Goal: Task Accomplishment & Management: Use online tool/utility

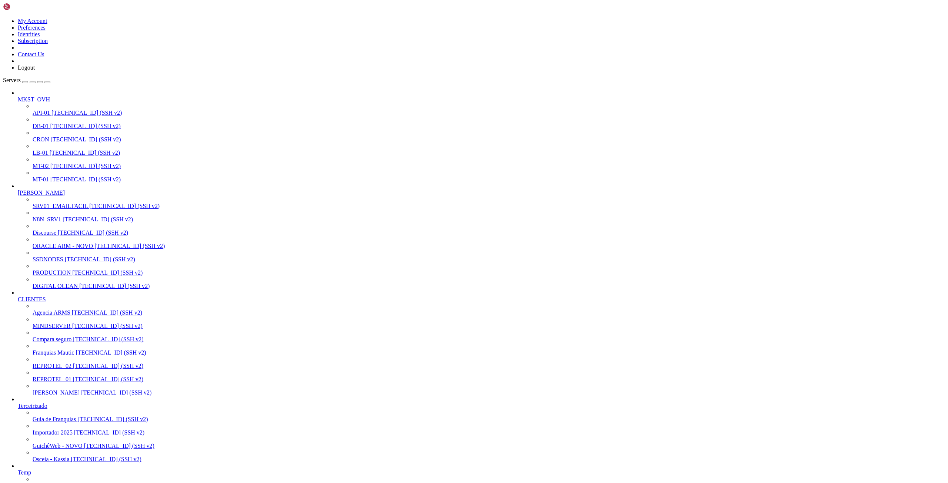
scroll to position [27551, 0]
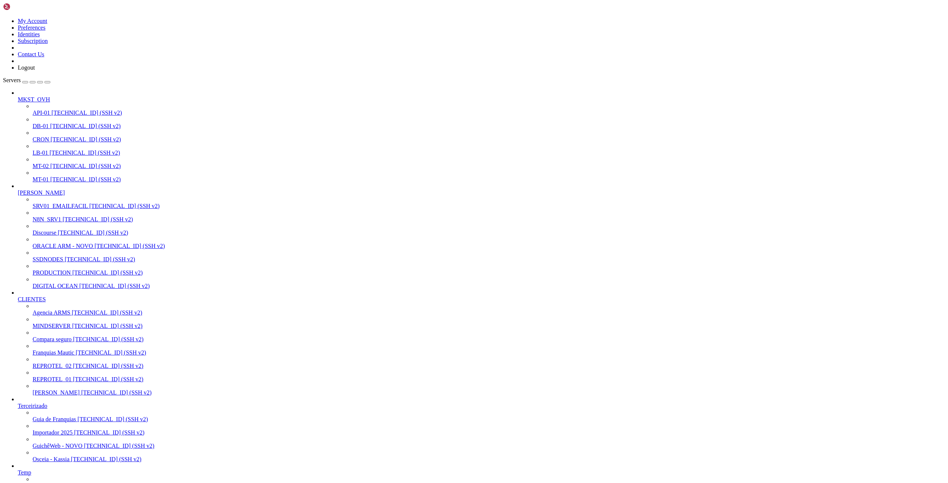
drag, startPoint x: 35, startPoint y: 1154, endPoint x: 467, endPoint y: 1160, distance: 432.6
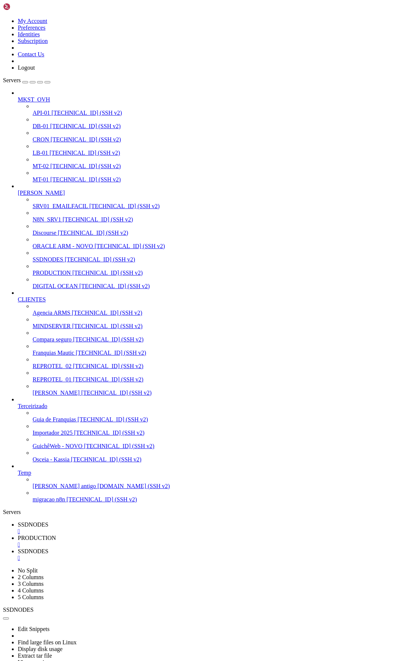
scroll to position [19965, 0]
click at [215, 483] on link "SSDNODES " at bounding box center [207, 554] width 379 height 13
click at [113, 483] on link "SSDNODES " at bounding box center [207, 527] width 379 height 13
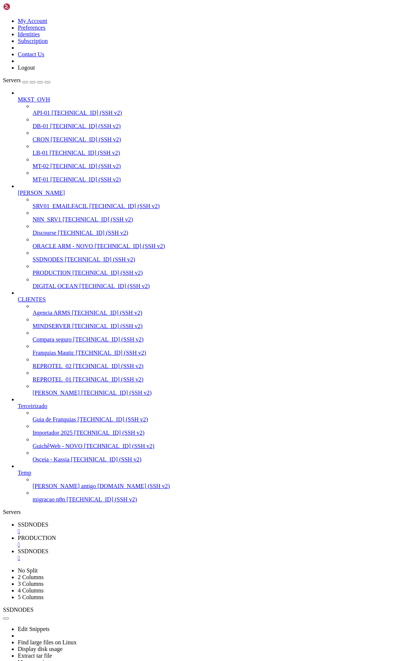
scroll to position [21066, 0]
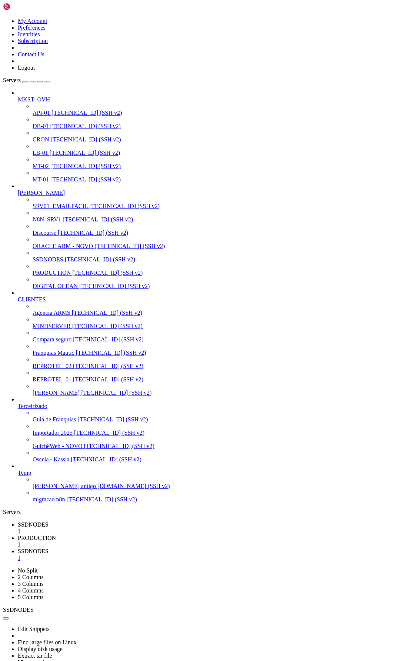
click at [49, 548] on span "SSDNODES" at bounding box center [33, 551] width 31 height 6
click at [56, 535] on span "PRODUCTION" at bounding box center [37, 538] width 38 height 6
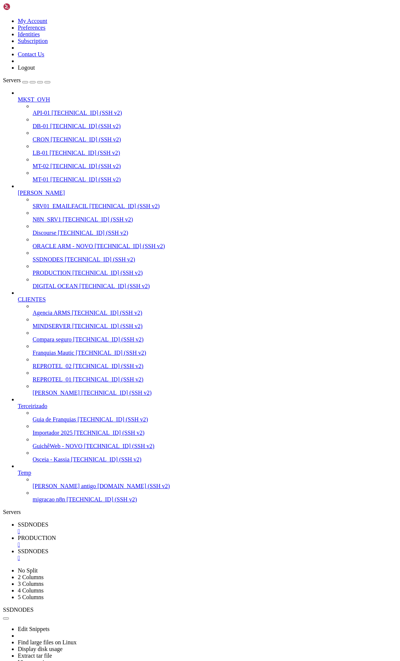
click at [49, 521] on span "SSDNODES" at bounding box center [33, 524] width 31 height 6
drag, startPoint x: 53, startPoint y: 1140, endPoint x: 92, endPoint y: 1139, distance: 39.3
click at [49, 548] on span "SSDNODES" at bounding box center [33, 551] width 31 height 6
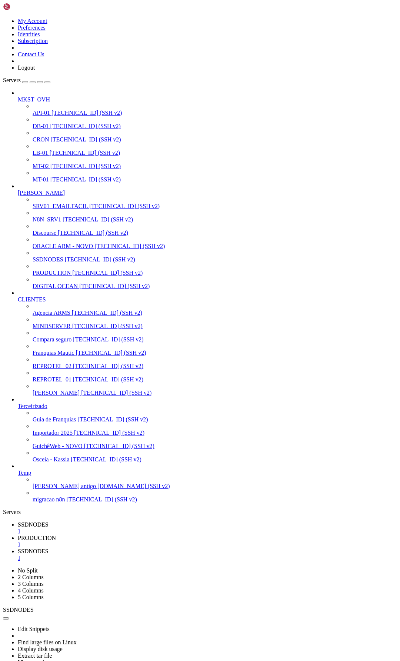
scroll to position [3803, 0]
drag, startPoint x: 27, startPoint y: 1397, endPoint x: 46, endPoint y: 1396, distance: 18.9
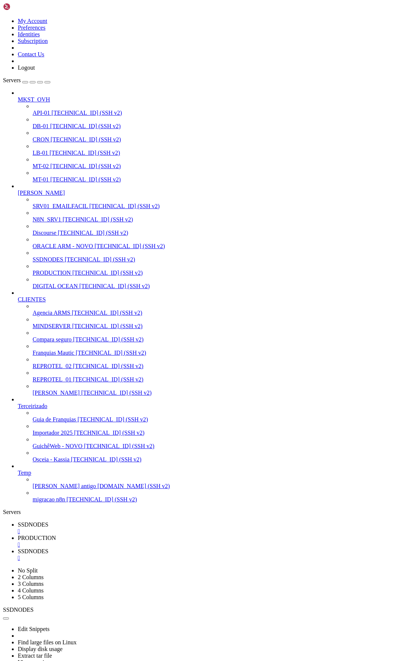
click at [49, 521] on span "SSDNODES" at bounding box center [33, 524] width 31 height 6
click at [49, 548] on span "SSDNODES" at bounding box center [33, 551] width 31 height 6
drag, startPoint x: 81, startPoint y: 1297, endPoint x: 186, endPoint y: 1304, distance: 105.1
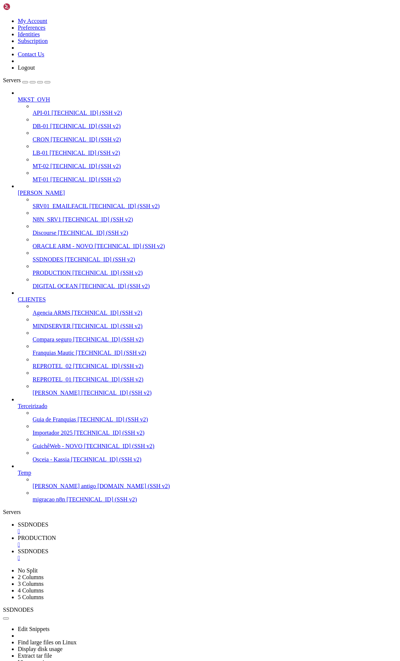
drag, startPoint x: 7, startPoint y: 1315, endPoint x: 171, endPoint y: 1322, distance: 164.9
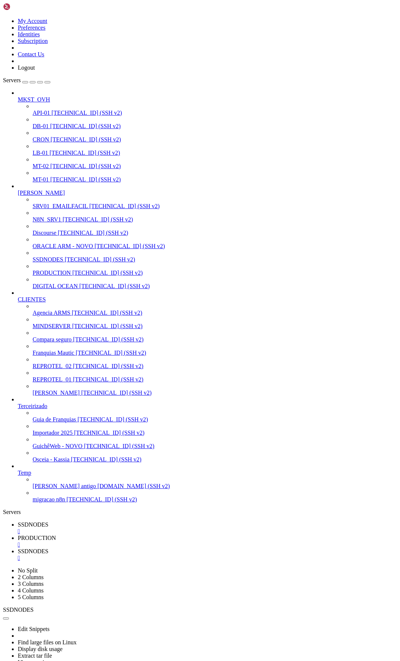
drag, startPoint x: 7, startPoint y: 1316, endPoint x: 175, endPoint y: 1322, distance: 167.9
click at [115, 521] on link "SSDNODES " at bounding box center [207, 527] width 379 height 13
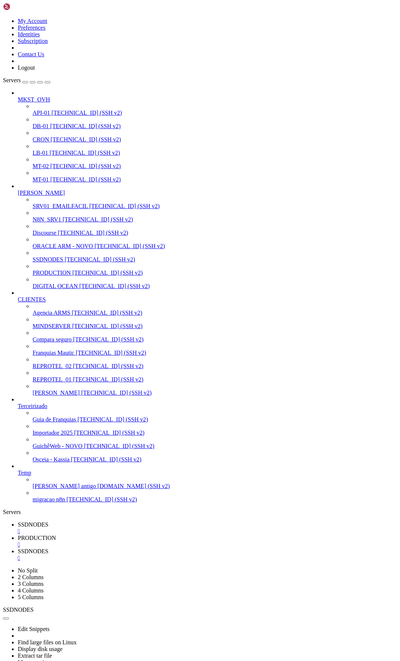
drag, startPoint x: 12, startPoint y: 1139, endPoint x: 205, endPoint y: 1141, distance: 193.3
drag, startPoint x: 13, startPoint y: 1139, endPoint x: 214, endPoint y: 1138, distance: 200.7
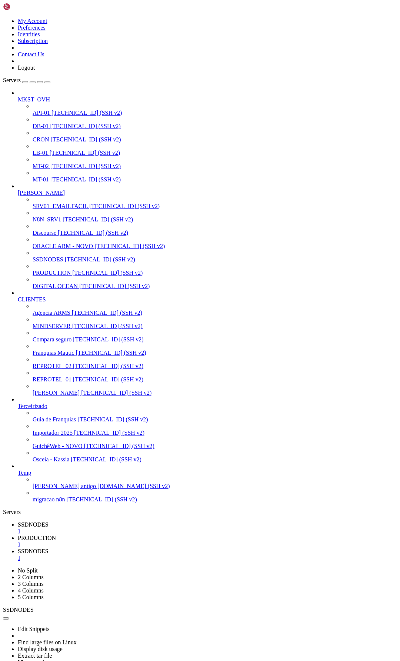
click at [49, 548] on span "SSDNODES" at bounding box center [33, 551] width 31 height 6
click at [111, 521] on link "SSDNODES " at bounding box center [207, 527] width 379 height 13
drag, startPoint x: 11, startPoint y: 1158, endPoint x: 174, endPoint y: 1158, distance: 162.2
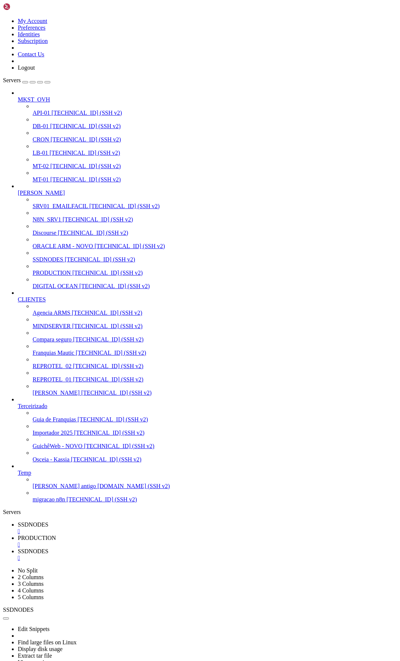
click at [49, 548] on span "SSDNODES" at bounding box center [33, 551] width 31 height 6
click at [49, 521] on span "SSDNODES" at bounding box center [33, 524] width 31 height 6
drag, startPoint x: 13, startPoint y: 1177, endPoint x: 109, endPoint y: 1184, distance: 95.8
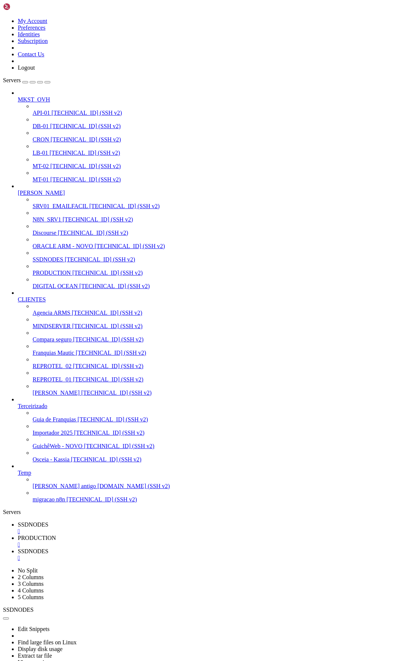
click at [49, 548] on span "SSDNODES" at bounding box center [33, 551] width 31 height 6
click at [49, 521] on span "SSDNODES" at bounding box center [33, 524] width 31 height 6
click at [49, 548] on span "SSDNODES" at bounding box center [33, 551] width 31 height 6
drag, startPoint x: 7, startPoint y: 1387, endPoint x: 89, endPoint y: 1435, distance: 95.3
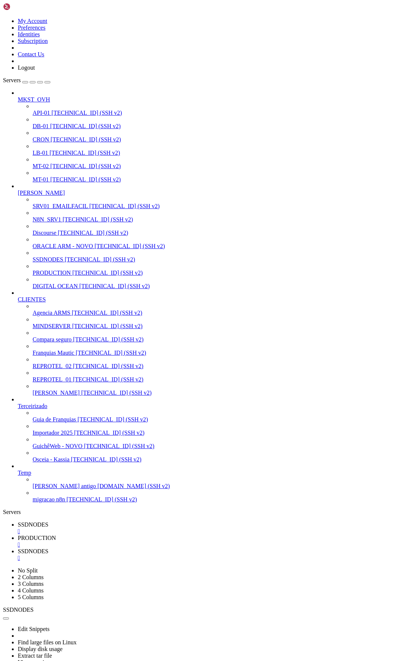
click at [49, 521] on span "SSDNODES" at bounding box center [33, 524] width 31 height 6
drag, startPoint x: 53, startPoint y: 1140, endPoint x: 93, endPoint y: 1140, distance: 40.0
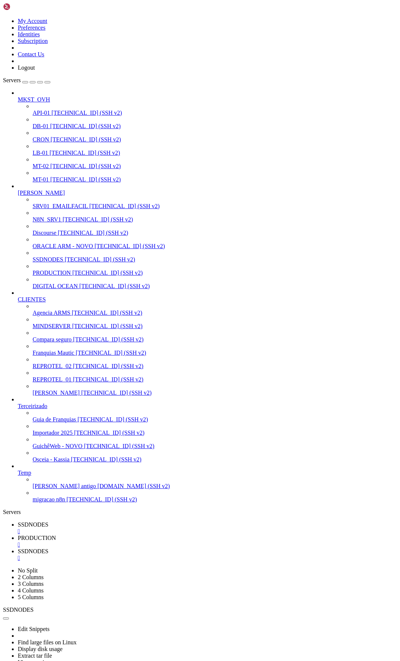
click at [223, 548] on link "SSDNODES " at bounding box center [207, 554] width 379 height 13
click at [49, 521] on span "SSDNODES" at bounding box center [33, 524] width 31 height 6
click at [49, 548] on span "SSDNODES" at bounding box center [33, 551] width 31 height 6
drag, startPoint x: 6, startPoint y: 1372, endPoint x: 104, endPoint y: 1420, distance: 108.7
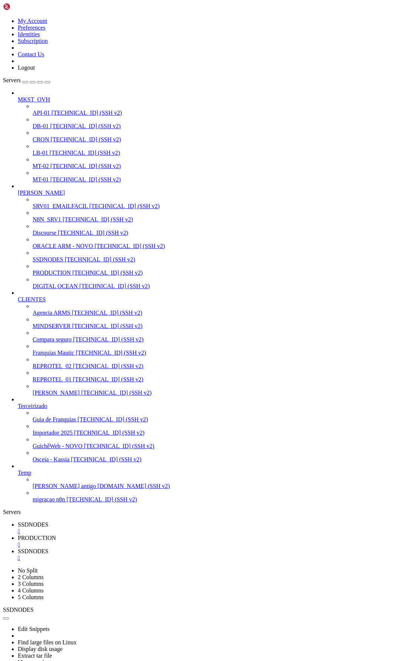
click at [49, 521] on span "SSDNODES" at bounding box center [33, 524] width 31 height 6
click at [49, 548] on span "SSDNODES" at bounding box center [33, 551] width 31 height 6
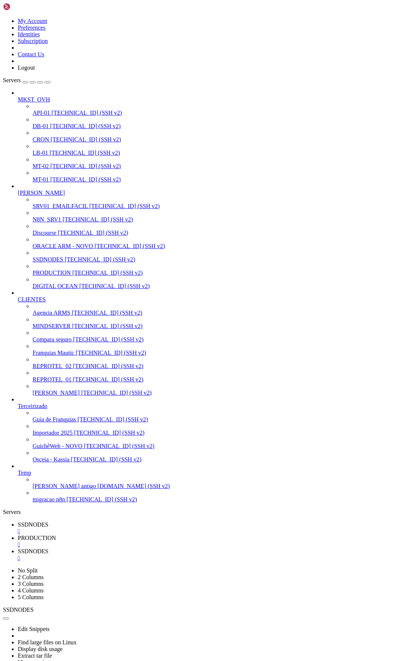
click at [49, 521] on span "SSDNODES" at bounding box center [33, 524] width 31 height 6
drag, startPoint x: 27, startPoint y: 1194, endPoint x: 150, endPoint y: 1212, distance: 124.7
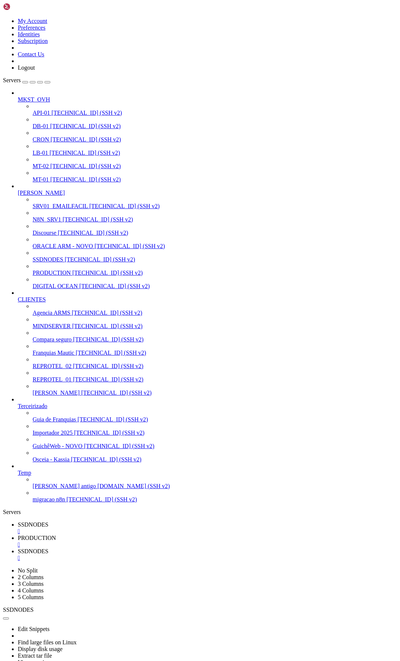
drag, startPoint x: 170, startPoint y: 1215, endPoint x: 6, endPoint y: 1175, distance: 169.1
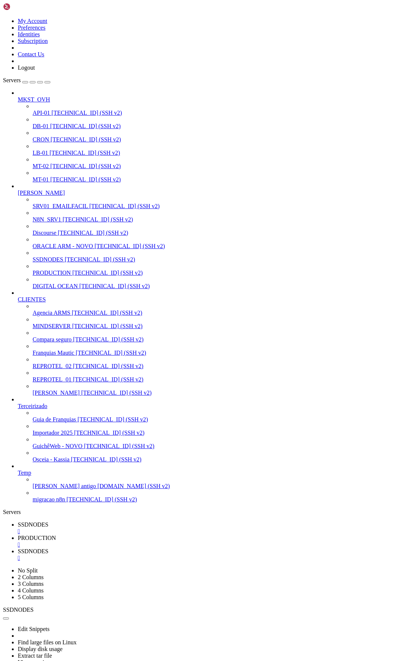
scroll to position [25373, 0]
click at [49, 548] on span "SSDNODES" at bounding box center [33, 551] width 31 height 6
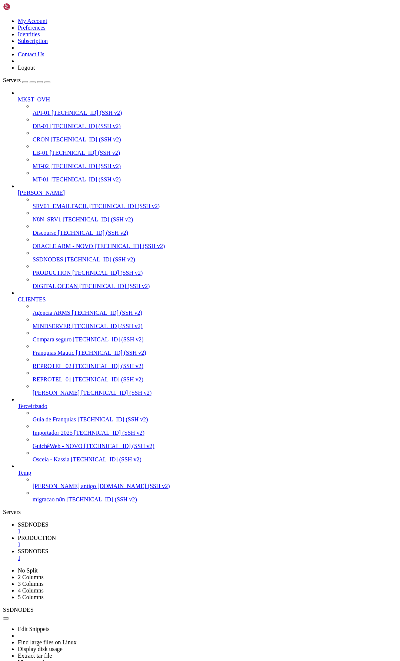
scroll to position [0, 0]
click at [49, 521] on span "SSDNODES" at bounding box center [33, 524] width 31 height 6
click at [49, 548] on span "SSDNODES" at bounding box center [33, 551] width 31 height 6
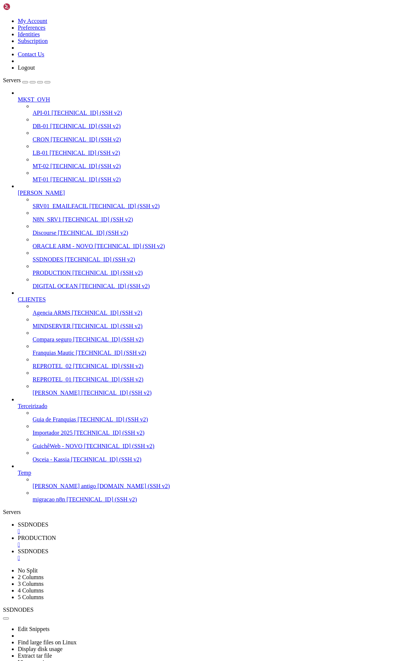
scroll to position [4369, 0]
click at [49, 521] on span "SSDNODES" at bounding box center [33, 524] width 31 height 6
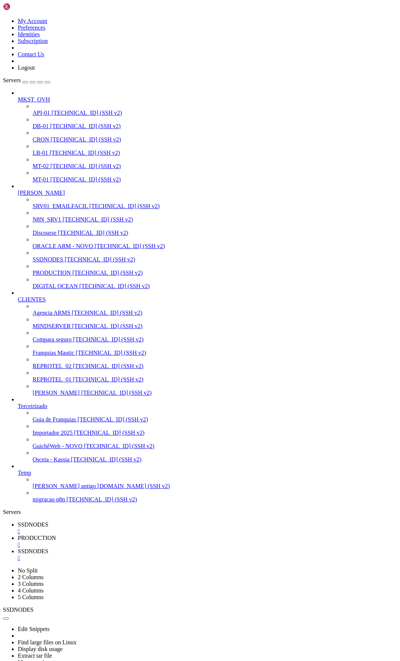
scroll to position [497, 0]
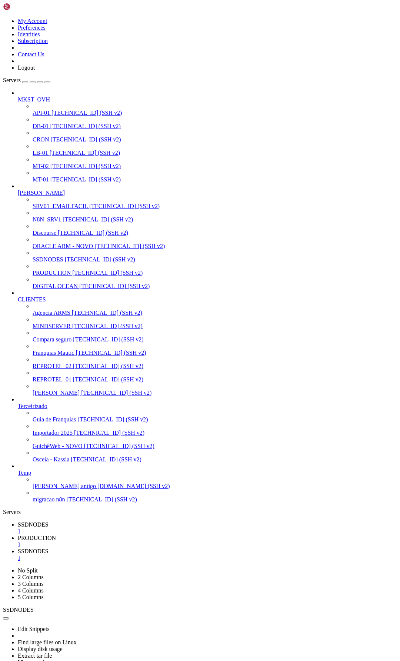
scroll to position [3576, 0]
click at [49, 548] on span "SSDNODES" at bounding box center [33, 551] width 31 height 6
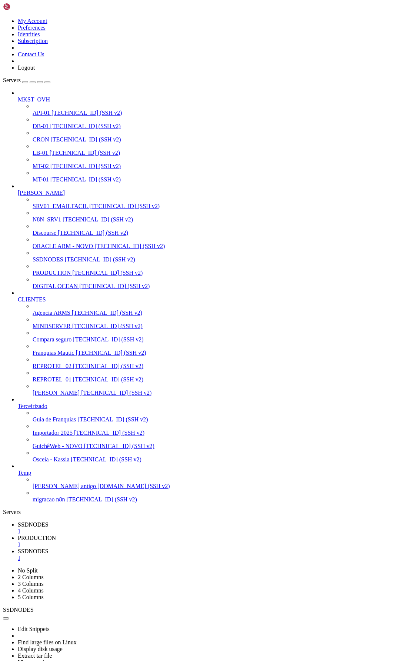
click at [49, 521] on span "SSDNODES" at bounding box center [33, 524] width 31 height 6
click at [49, 548] on span "SSDNODES" at bounding box center [33, 551] width 31 height 6
click at [49, 521] on span "SSDNODES" at bounding box center [33, 524] width 31 height 6
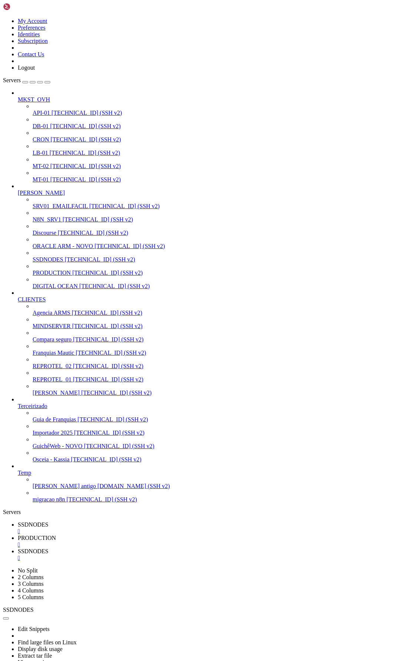
scroll to position [4602, 0]
drag, startPoint x: 19, startPoint y: 1170, endPoint x: 73, endPoint y: 1169, distance: 54.8
click at [49, 548] on span "SSDNODES" at bounding box center [33, 551] width 31 height 6
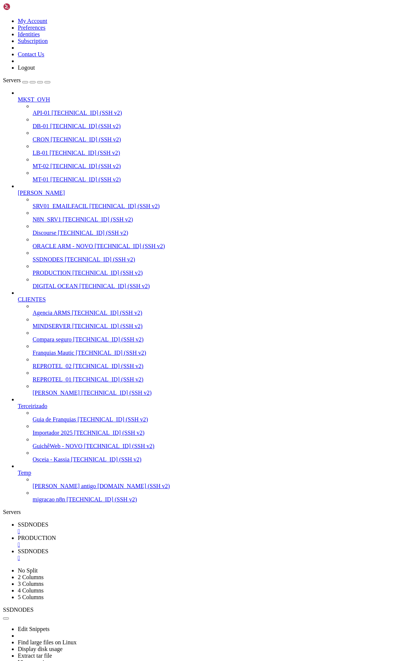
scroll to position [5823, 0]
drag, startPoint x: 7, startPoint y: 934, endPoint x: 174, endPoint y: 1327, distance: 427.3
click at [49, 521] on span "SSDNODES" at bounding box center [33, 524] width 31 height 6
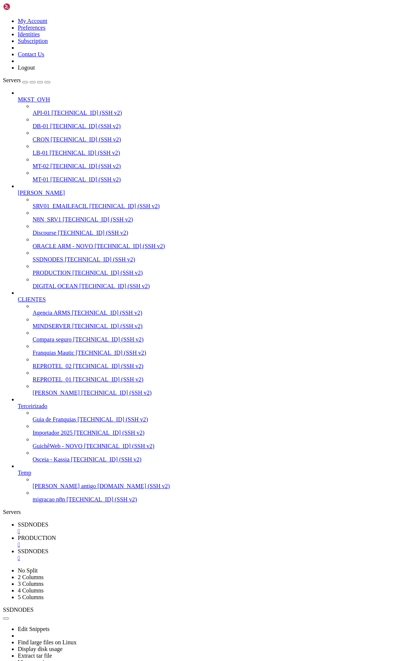
click at [220, 548] on link "SSDNODES " at bounding box center [207, 554] width 379 height 13
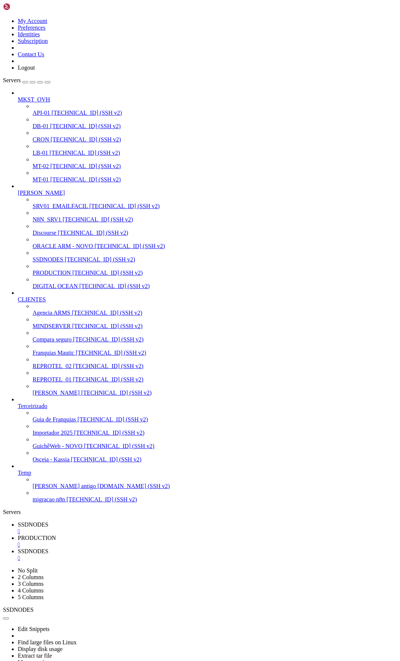
scroll to position [23654, 0]
click at [49, 521] on span "SSDNODES" at bounding box center [33, 524] width 31 height 6
click at [49, 548] on span "SSDNODES" at bounding box center [33, 551] width 31 height 6
click at [49, 521] on span "SSDNODES" at bounding box center [33, 524] width 31 height 6
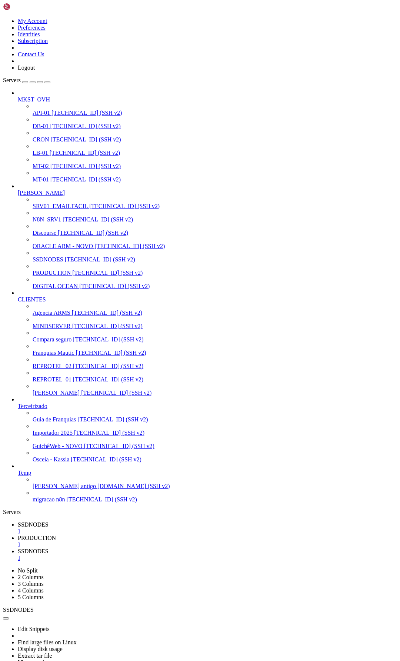
scroll to position [7096, 0]
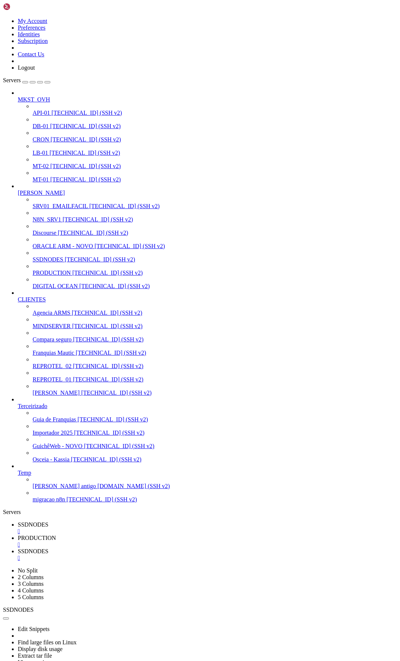
click at [49, 548] on span "SSDNODES" at bounding box center [33, 551] width 31 height 6
click at [49, 521] on span "SSDNODES" at bounding box center [33, 524] width 31 height 6
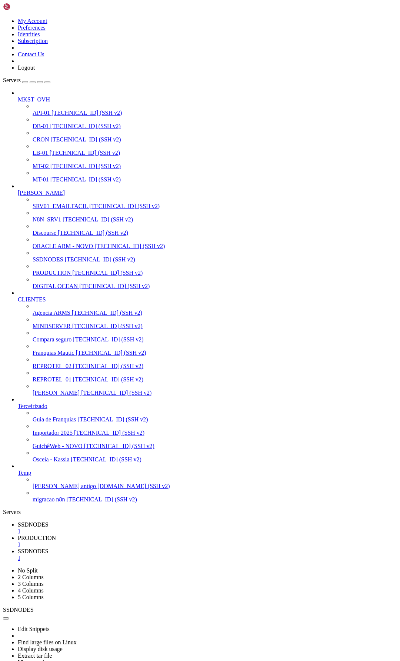
scroll to position [9287, 0]
drag, startPoint x: 62, startPoint y: 1113, endPoint x: 84, endPoint y: 1092, distance: 30.1
click at [49, 548] on span "SSDNODES" at bounding box center [33, 551] width 31 height 6
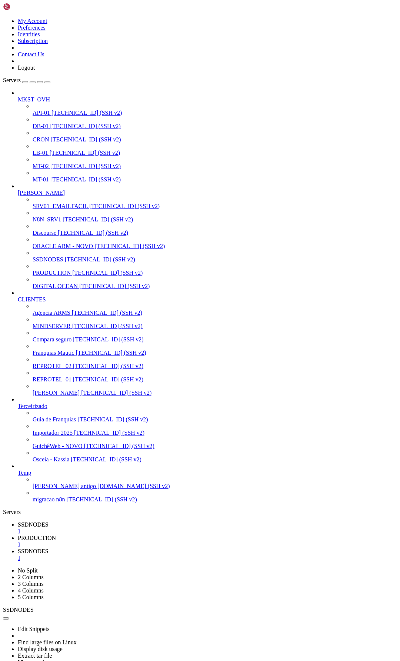
drag, startPoint x: 119, startPoint y: 1440, endPoint x: 6, endPoint y: 1380, distance: 128.6
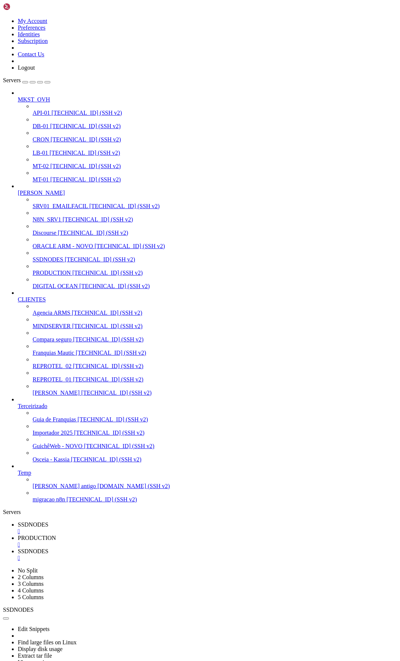
drag, startPoint x: 6, startPoint y: 1352, endPoint x: 141, endPoint y: 1436, distance: 158.7
click at [49, 521] on span "SSDNODES" at bounding box center [33, 524] width 31 height 6
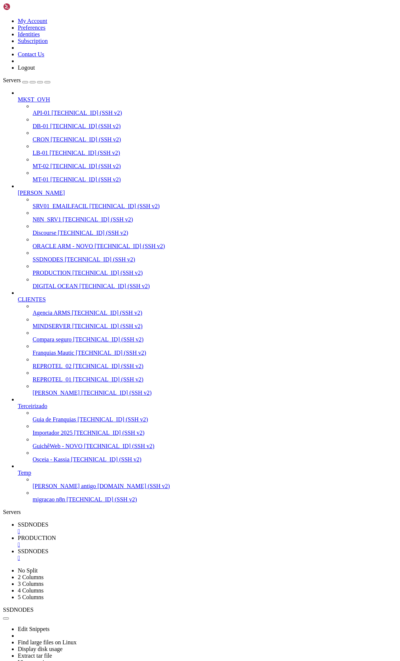
click at [49, 548] on span "SSDNODES" at bounding box center [33, 551] width 31 height 6
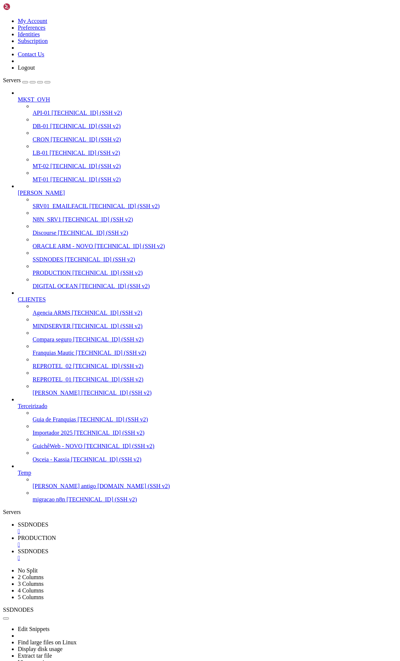
click at [49, 521] on span "SSDNODES" at bounding box center [33, 524] width 31 height 6
drag, startPoint x: 50, startPoint y: 810, endPoint x: 87, endPoint y: 813, distance: 36.8
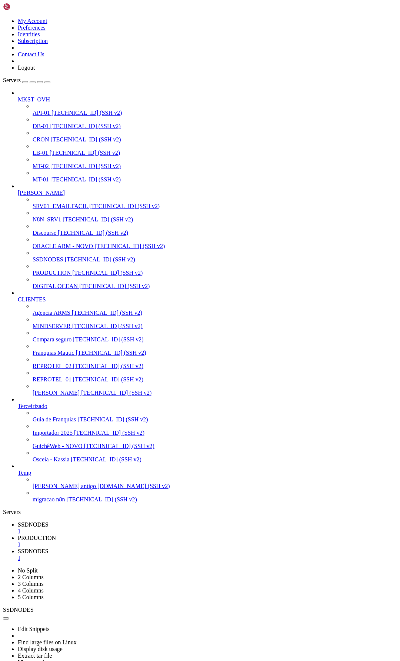
drag, startPoint x: 50, startPoint y: 1157, endPoint x: 114, endPoint y: 1158, distance: 64.1
drag, startPoint x: 11, startPoint y: 1094, endPoint x: 140, endPoint y: 1150, distance: 140.0
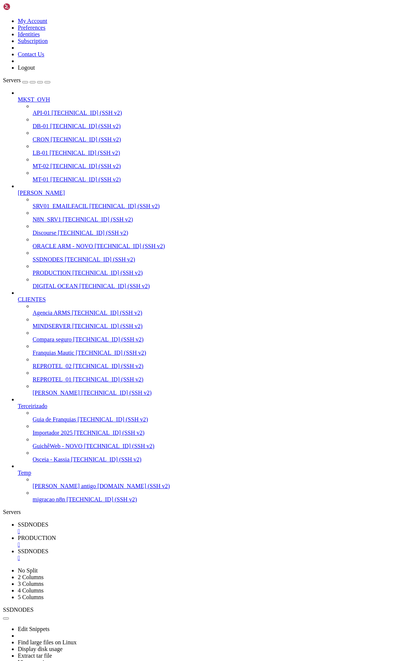
scroll to position [10968, 0]
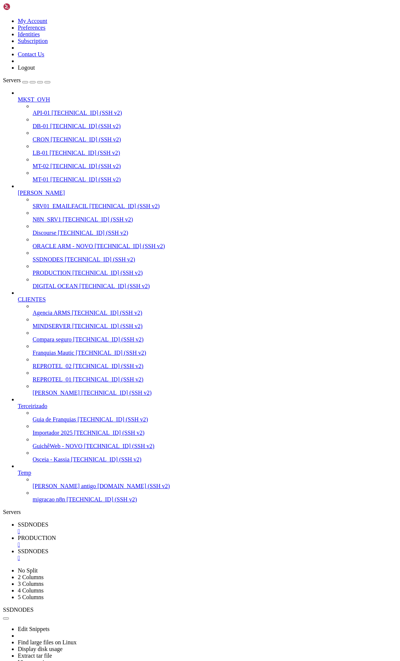
scroll to position [11937, 0]
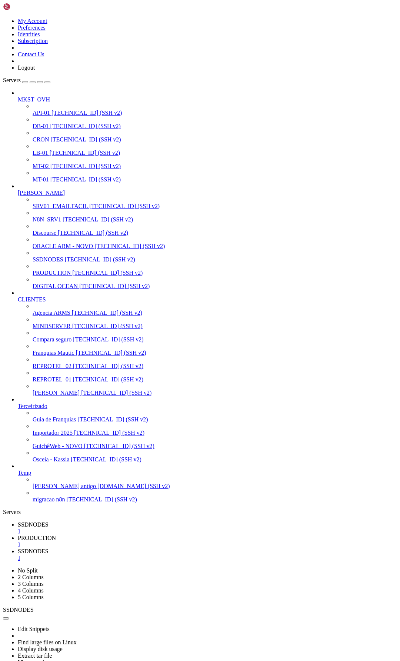
scroll to position [12195, 0]
drag, startPoint x: 120, startPoint y: 776, endPoint x: 121, endPoint y: 788, distance: 11.9
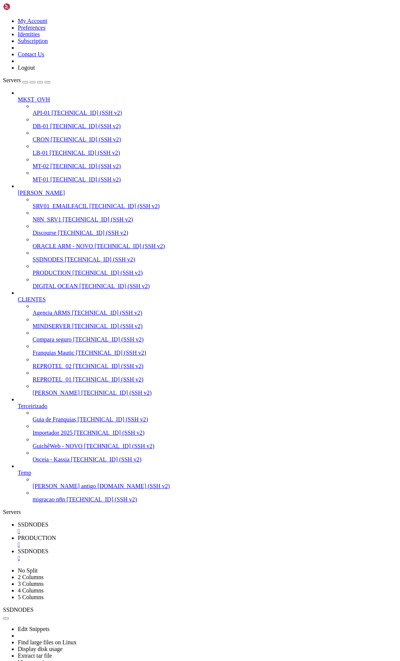
scroll to position [0, 0]
drag, startPoint x: 11, startPoint y: 1031, endPoint x: 161, endPoint y: 1034, distance: 149.7
click at [231, 548] on link "SSDNODES " at bounding box center [207, 554] width 379 height 13
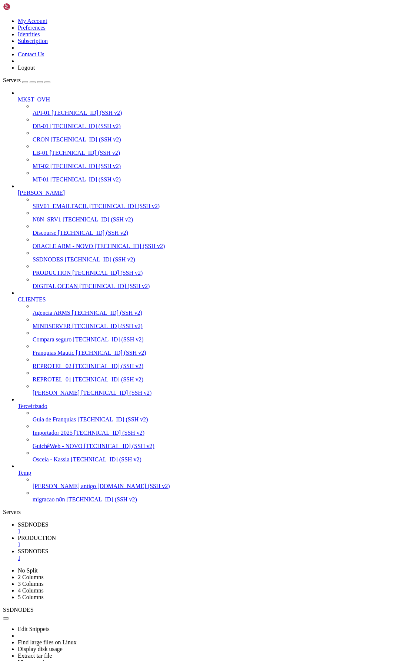
click at [49, 521] on span "SSDNODES" at bounding box center [33, 524] width 31 height 6
drag, startPoint x: 12, startPoint y: 1038, endPoint x: 145, endPoint y: 1039, distance: 133.3
click at [49, 548] on span "SSDNODES" at bounding box center [33, 551] width 31 height 6
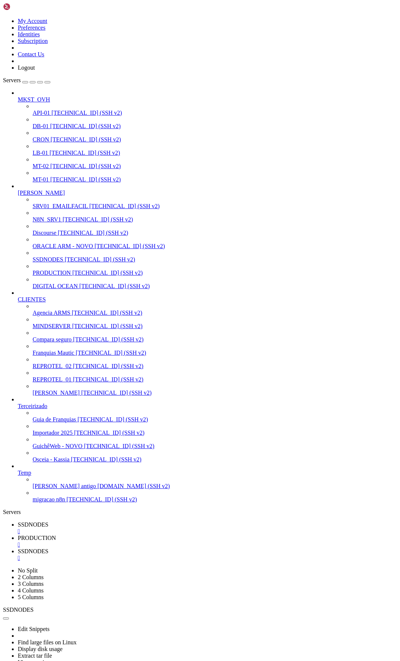
click at [49, 521] on span "SSDNODES" at bounding box center [33, 524] width 31 height 6
click at [49, 548] on span "SSDNODES" at bounding box center [33, 551] width 31 height 6
click at [56, 535] on span "PRODUCTION" at bounding box center [37, 538] width 38 height 6
click at [49, 548] on span "SSDNODES" at bounding box center [33, 551] width 31 height 6
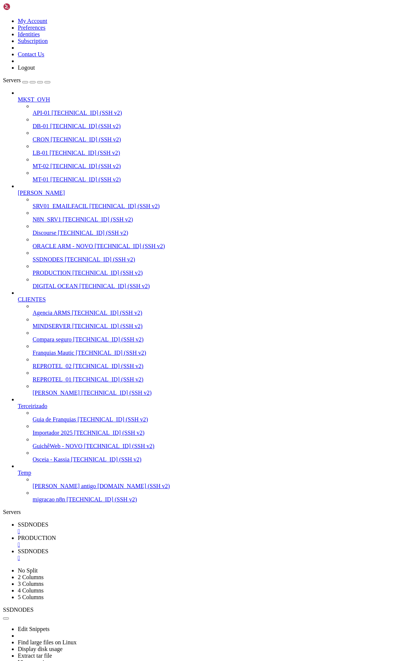
click at [49, 521] on span "SSDNODES" at bounding box center [33, 524] width 31 height 6
click at [164, 535] on link "PRODUCTION " at bounding box center [207, 541] width 379 height 13
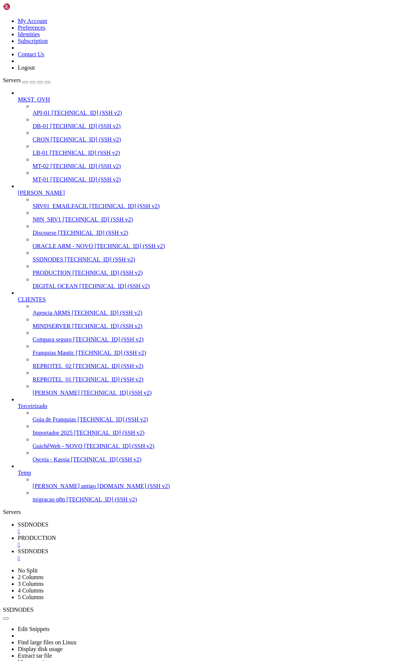
scroll to position [7020, 0]
click at [49, 521] on span "SSDNODES" at bounding box center [33, 524] width 31 height 6
click at [49, 548] on span "SSDNODES" at bounding box center [33, 551] width 31 height 6
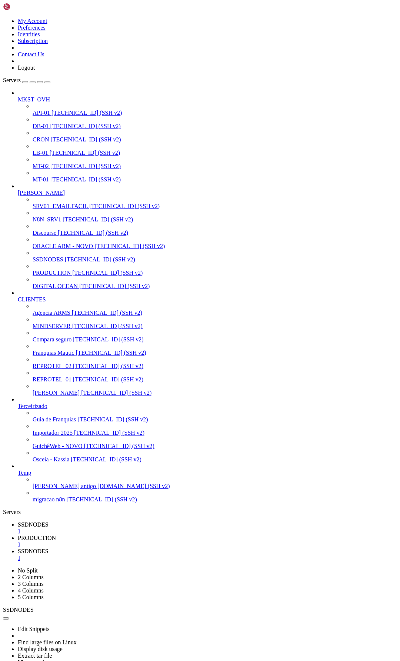
click at [49, 521] on span "SSDNODES" at bounding box center [33, 524] width 31 height 6
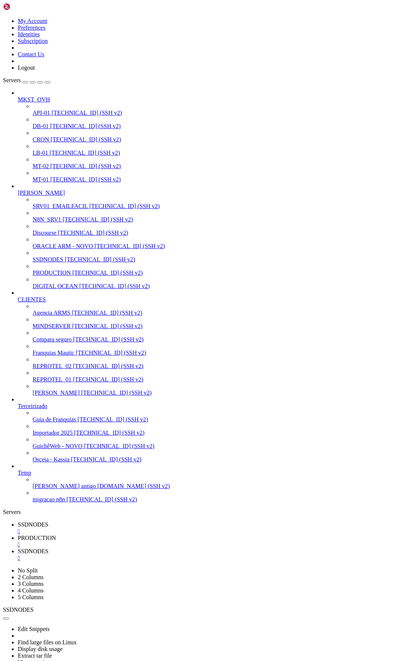
drag, startPoint x: 47, startPoint y: 938, endPoint x: 95, endPoint y: 936, distance: 48.6
drag, startPoint x: 221, startPoint y: 8, endPoint x: 230, endPoint y: 30, distance: 23.9
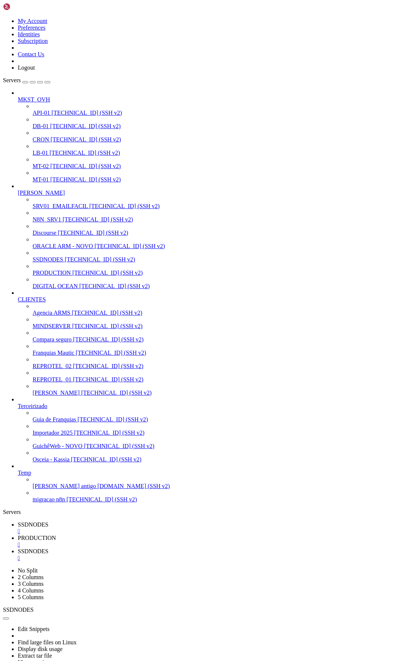
click at [49, 548] on span "SSDNODES" at bounding box center [33, 551] width 31 height 6
click at [49, 521] on span "SSDNODES" at bounding box center [33, 524] width 31 height 6
click at [56, 535] on span "PRODUCTION" at bounding box center [37, 538] width 38 height 6
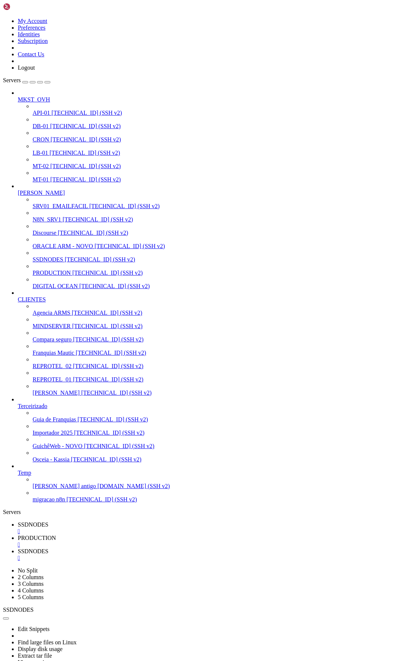
drag, startPoint x: 52, startPoint y: 1211, endPoint x: 131, endPoint y: 1209, distance: 79.3
drag, startPoint x: 66, startPoint y: 1219, endPoint x: 140, endPoint y: 1217, distance: 74.5
drag, startPoint x: 12, startPoint y: 1307, endPoint x: 206, endPoint y: 1331, distance: 195.5
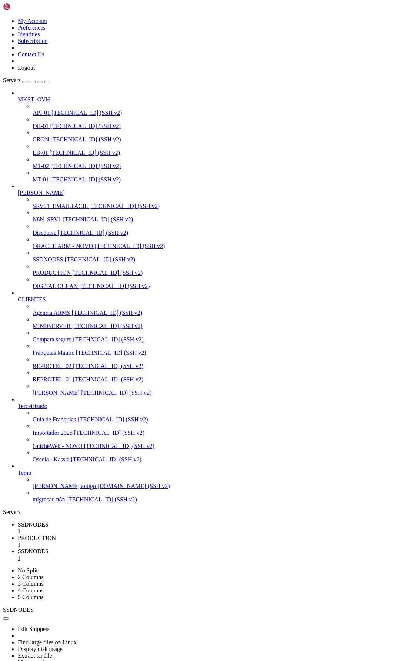
drag, startPoint x: 41, startPoint y: 1187, endPoint x: 80, endPoint y: 1186, distance: 38.9
drag, startPoint x: 11, startPoint y: 1174, endPoint x: 101, endPoint y: 1194, distance: 92.7
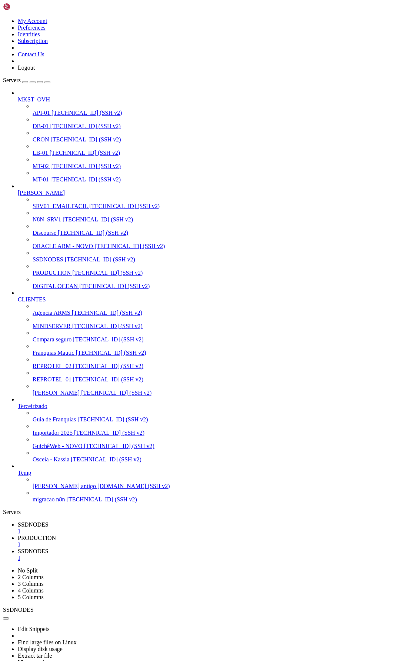
drag, startPoint x: 41, startPoint y: 1180, endPoint x: 68, endPoint y: 1178, distance: 26.7
drag, startPoint x: 40, startPoint y: 1180, endPoint x: 70, endPoint y: 1178, distance: 30.4
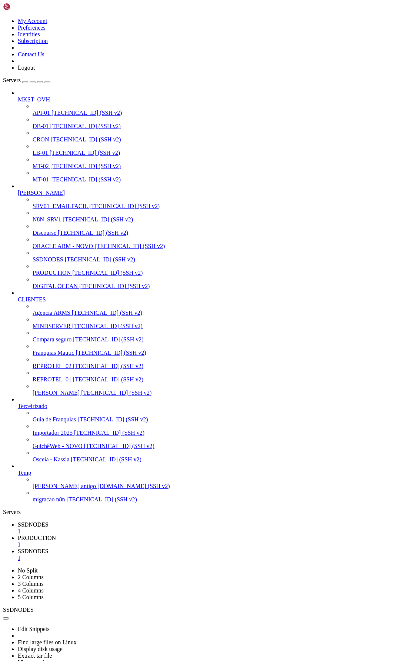
drag, startPoint x: 111, startPoint y: 1313, endPoint x: 137, endPoint y: 1310, distance: 25.7
